Goal: Task Accomplishment & Management: Manage account settings

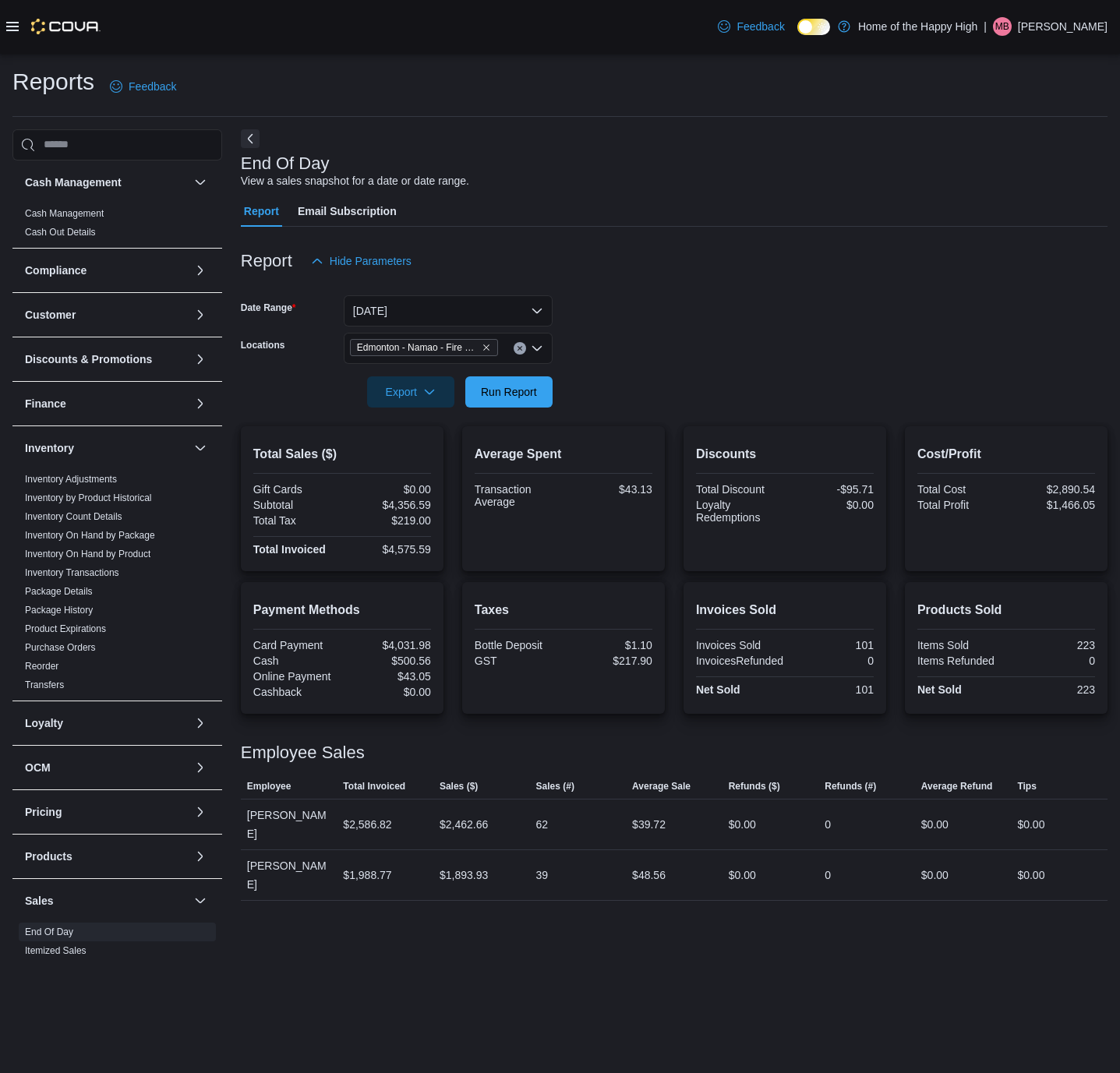
scroll to position [333, 0]
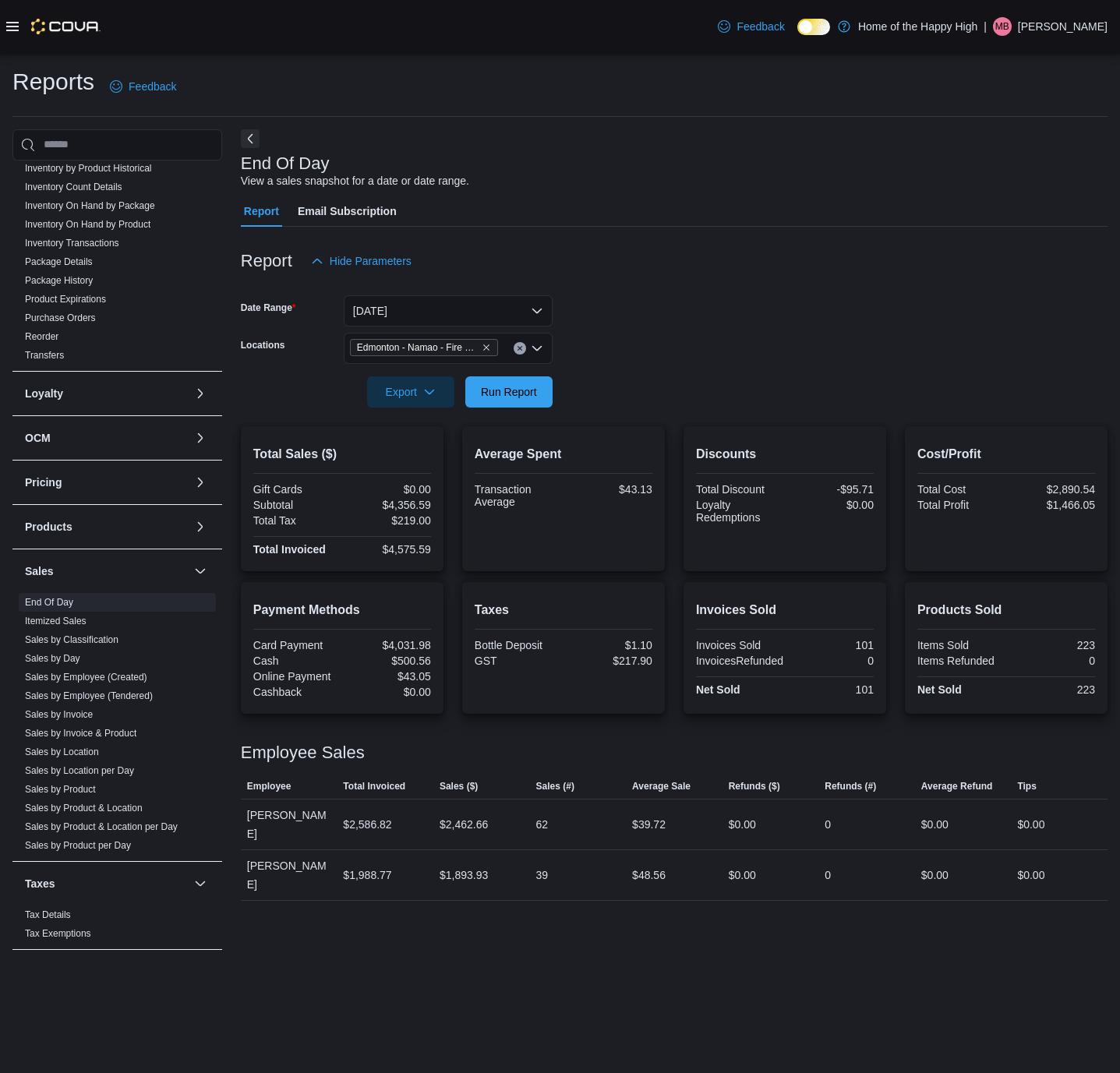
click at [1008, 24] on span "MB" at bounding box center [1001, 26] width 14 height 19
click at [1019, 164] on span "Sign Out" at bounding box center [1006, 161] width 42 height 16
